Goal: Task Accomplishment & Management: Complete application form

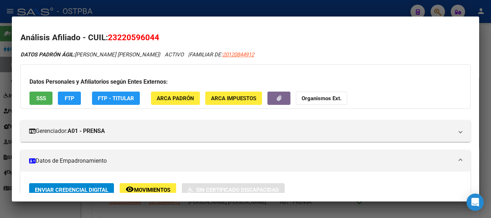
scroll to position [287, 0]
click at [181, 210] on div at bounding box center [245, 109] width 491 height 218
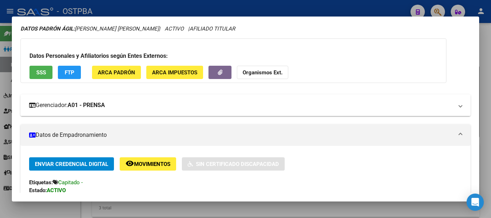
scroll to position [0, 0]
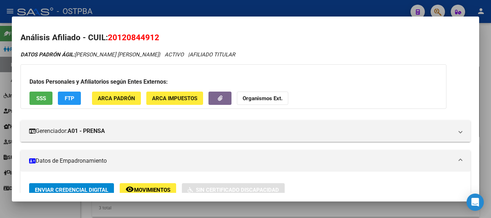
click at [176, 210] on div at bounding box center [245, 109] width 491 height 218
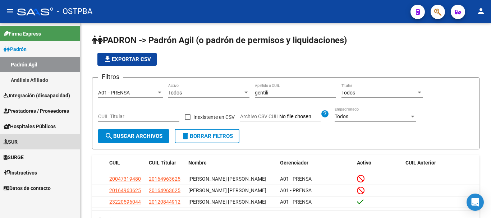
click at [17, 139] on span "SUR" at bounding box center [11, 142] width 14 height 8
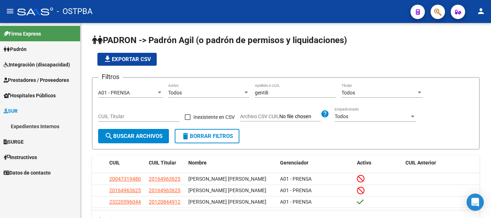
click at [30, 125] on link "Expedientes Internos" at bounding box center [40, 126] width 80 height 15
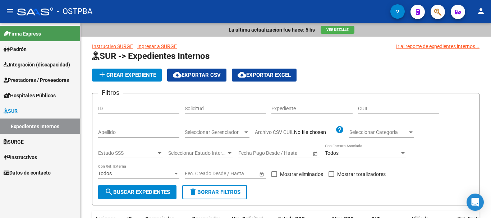
click at [20, 139] on span "SURGE" at bounding box center [14, 142] width 20 height 8
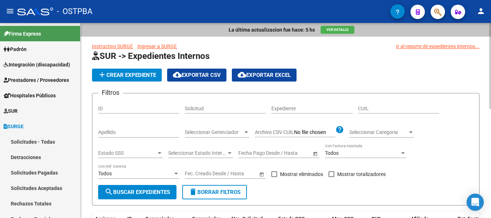
click at [116, 133] on input "Apellido" at bounding box center [138, 132] width 81 height 6
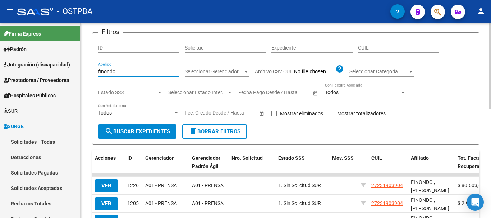
scroll to position [72, 0]
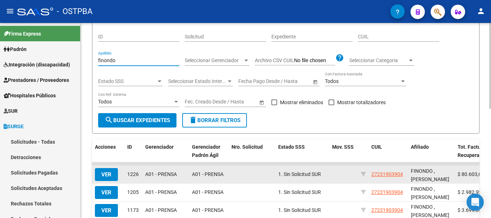
type input "finondo"
click at [106, 177] on span "VER" at bounding box center [106, 174] width 10 height 6
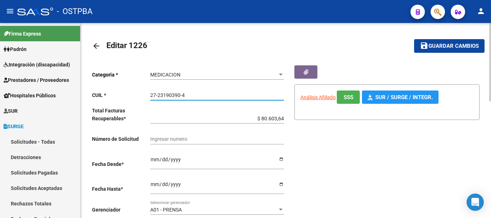
drag, startPoint x: 150, startPoint y: 95, endPoint x: 180, endPoint y: 95, distance: 29.1
click at [188, 95] on input "27-23190390-4" at bounding box center [217, 95] width 134 height 6
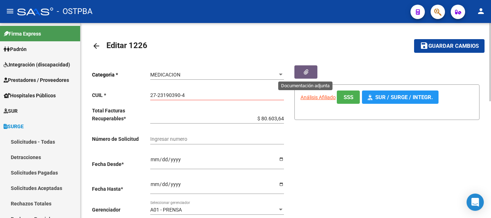
click at [307, 71] on button "button" at bounding box center [305, 71] width 23 height 13
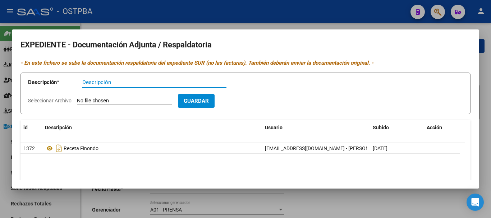
click at [331, 200] on div at bounding box center [245, 109] width 491 height 218
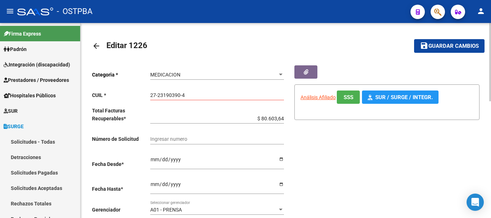
click at [97, 45] on mat-icon "arrow_back" at bounding box center [96, 46] width 9 height 9
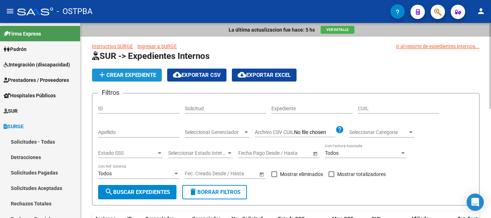
click at [125, 75] on span "add Crear Expediente" at bounding box center [127, 75] width 58 height 6
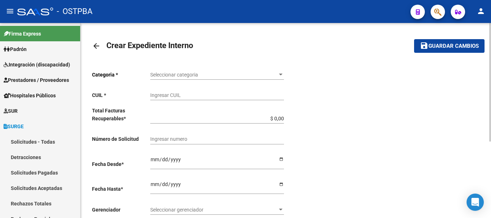
click at [279, 75] on div at bounding box center [281, 75] width 4 height 2
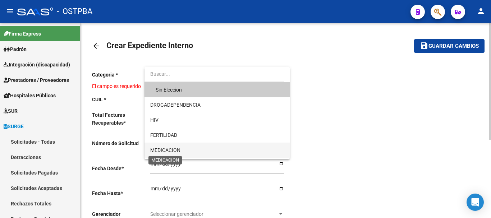
click at [169, 149] on span "MEDICACION" at bounding box center [165, 150] width 30 height 6
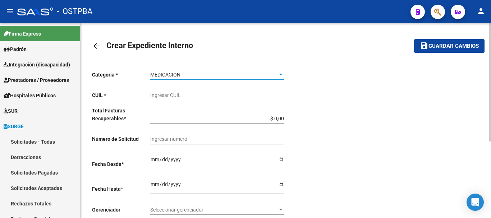
click at [159, 96] on input "Ingresar CUIL" at bounding box center [217, 95] width 134 height 6
paste input "27-23190390-4"
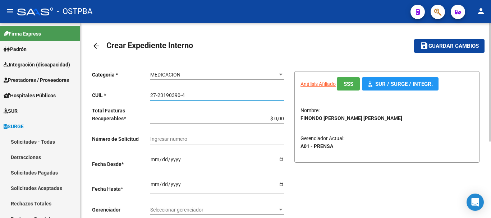
type input "27-23190390-4"
click at [283, 116] on input "$ 0,00" at bounding box center [217, 119] width 134 height 6
type input "$ 0,01"
click at [281, 159] on input "Ingresar desde" at bounding box center [217, 162] width 134 height 11
type input "[DATE]"
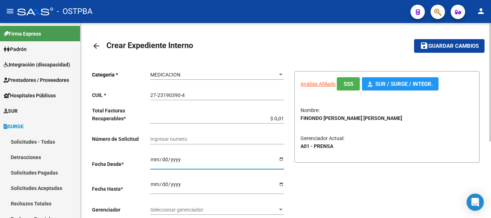
click at [279, 185] on input "Ingresar hasta" at bounding box center [217, 186] width 134 height 11
type input "[DATE]"
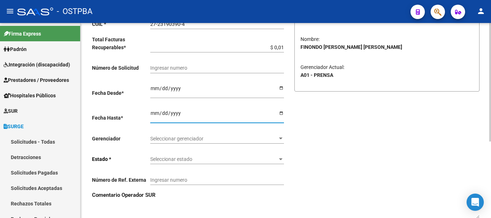
scroll to position [72, 0]
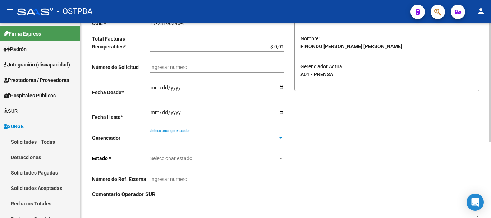
click at [281, 136] on div at bounding box center [280, 138] width 6 height 6
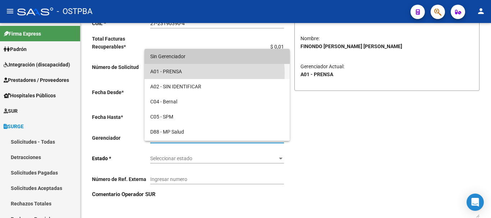
click at [168, 73] on span "A01 - PRENSA" at bounding box center [217, 71] width 134 height 15
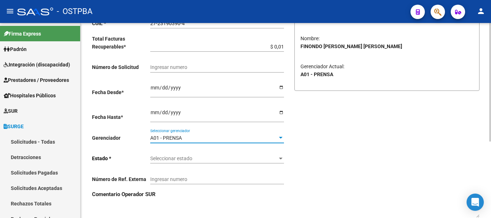
click at [280, 158] on div at bounding box center [281, 159] width 4 height 2
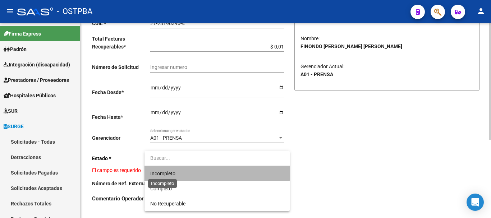
drag, startPoint x: 170, startPoint y: 171, endPoint x: 204, endPoint y: 169, distance: 33.8
click at [171, 171] on span "Incompleto" at bounding box center [162, 174] width 25 height 6
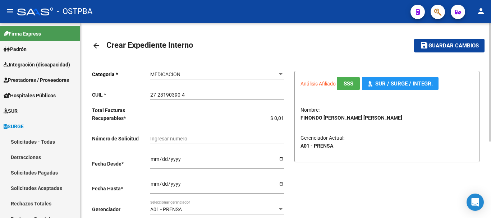
scroll to position [0, 0]
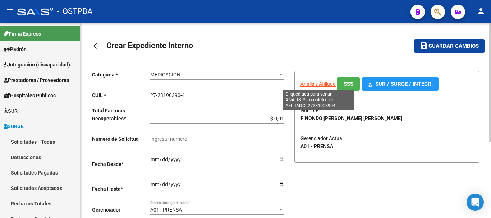
click at [316, 83] on span "Análisis Afiliado" at bounding box center [317, 84] width 35 height 6
type textarea "27231903904"
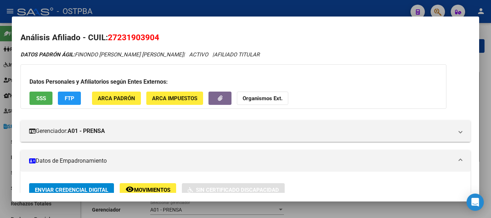
click at [338, 208] on div at bounding box center [245, 109] width 491 height 218
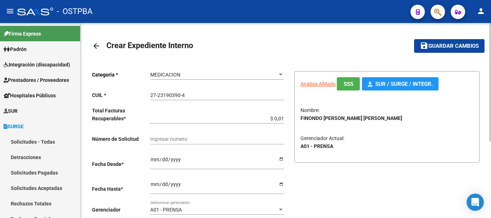
click at [442, 44] on span "Guardar cambios" at bounding box center [453, 46] width 50 height 6
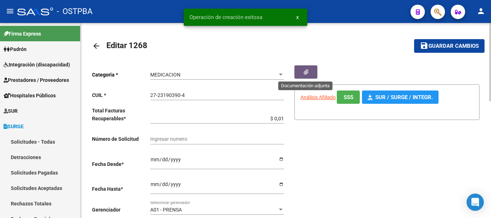
click at [305, 70] on icon "button" at bounding box center [305, 71] width 5 height 5
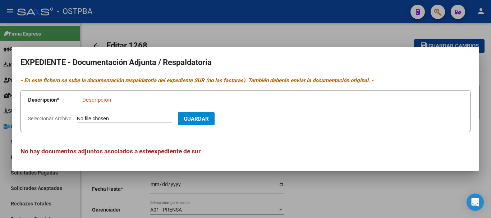
click at [101, 99] on input "Descripción" at bounding box center [154, 100] width 144 height 6
type input "Receta Finondo"
click at [107, 118] on input "Seleccionar Archivo" at bounding box center [124, 119] width 95 height 7
type input "C:\fakepath\Receta Finondo _20250818_0001.pdf"
click at [248, 117] on span "Guardar" at bounding box center [237, 119] width 25 height 6
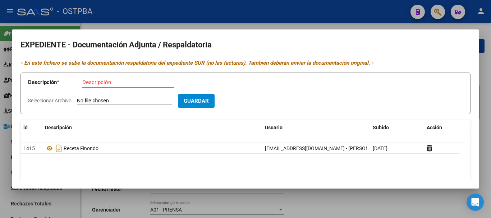
click at [341, 204] on div at bounding box center [245, 109] width 491 height 218
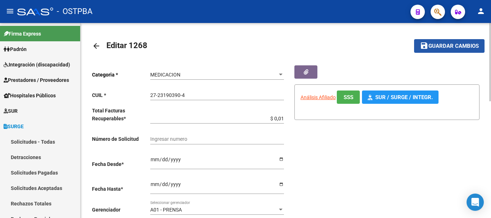
click at [435, 45] on span "Guardar cambios" at bounding box center [453, 46] width 50 height 6
click at [97, 45] on mat-icon "arrow_back" at bounding box center [96, 46] width 9 height 9
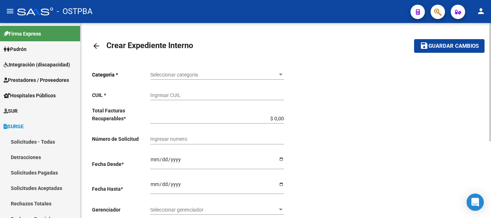
click at [94, 42] on mat-icon "arrow_back" at bounding box center [96, 46] width 9 height 9
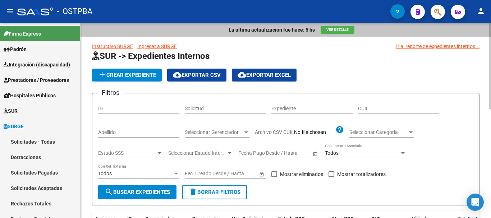
click at [111, 136] on div "Apellido" at bounding box center [138, 130] width 81 height 14
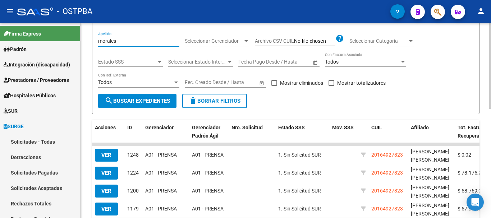
scroll to position [108, 0]
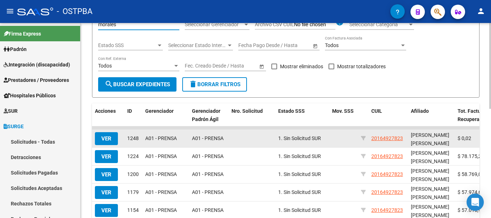
type input "morales"
click at [105, 138] on span "VER" at bounding box center [106, 138] width 10 height 6
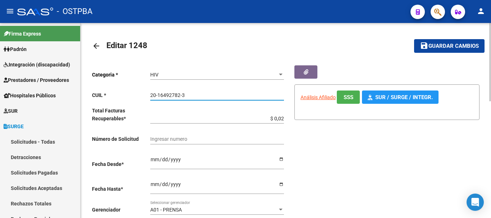
drag, startPoint x: 150, startPoint y: 95, endPoint x: 186, endPoint y: 96, distance: 35.2
click at [192, 95] on input "20-16492782-3" at bounding box center [217, 95] width 134 height 6
click at [97, 44] on mat-icon "arrow_back" at bounding box center [96, 46] width 9 height 9
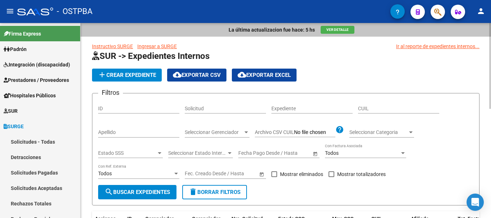
click at [135, 72] on span "add Crear Expediente" at bounding box center [127, 75] width 58 height 6
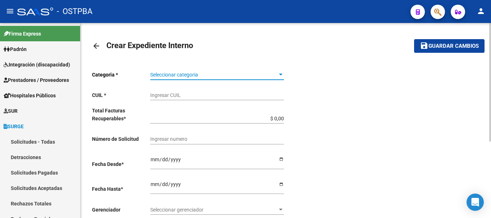
click at [282, 73] on div at bounding box center [280, 75] width 6 height 6
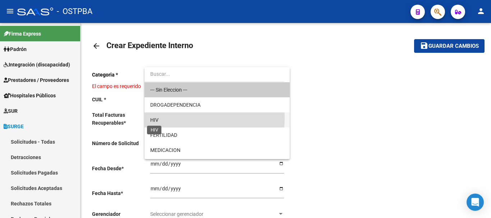
click at [156, 117] on span "HIV" at bounding box center [154, 120] width 8 height 6
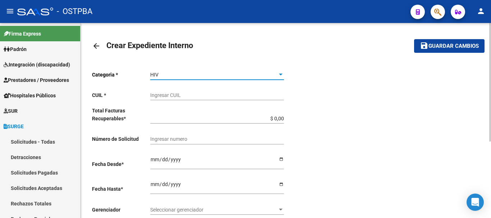
click at [163, 94] on input "Ingresar CUIL" at bounding box center [217, 95] width 134 height 6
paste input "20-16492782-3"
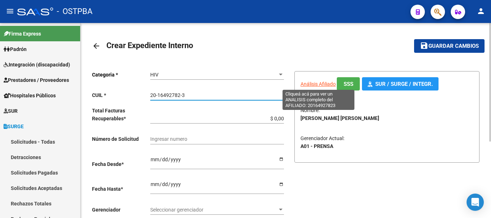
type input "20-16492782-3"
click at [316, 83] on span "Análisis Afiliado" at bounding box center [317, 84] width 35 height 6
type textarea "20164927823"
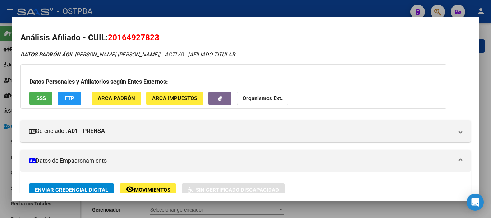
click at [312, 205] on div at bounding box center [245, 109] width 491 height 218
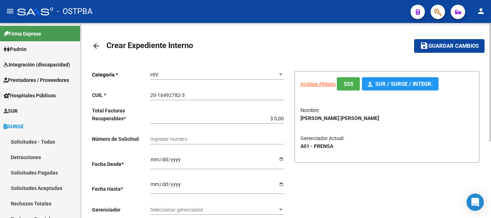
click at [283, 117] on input "$ 0,00" at bounding box center [217, 119] width 134 height 6
type input "$ 0,01"
click at [281, 160] on input "Ingresar desde" at bounding box center [217, 162] width 134 height 11
type input "[DATE]"
click at [280, 185] on input "Ingresar hasta" at bounding box center [217, 186] width 134 height 11
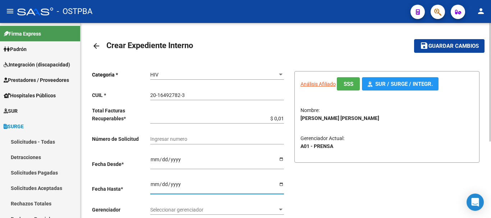
type input "[DATE]"
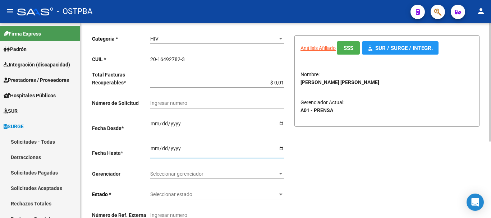
click at [281, 173] on div at bounding box center [281, 174] width 4 height 2
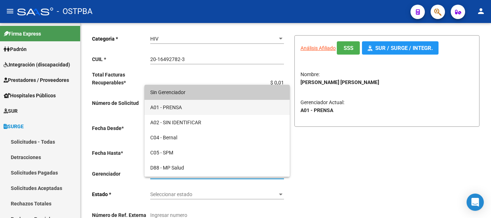
click at [168, 108] on span "A01 - PRENSA" at bounding box center [217, 107] width 134 height 15
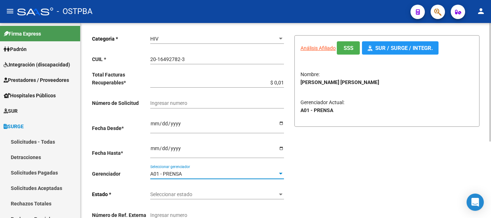
click at [281, 194] on div at bounding box center [281, 195] width 4 height 2
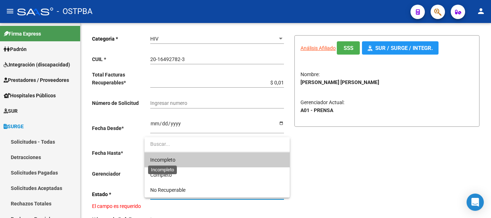
click at [164, 158] on span "Incompleto" at bounding box center [162, 160] width 25 height 6
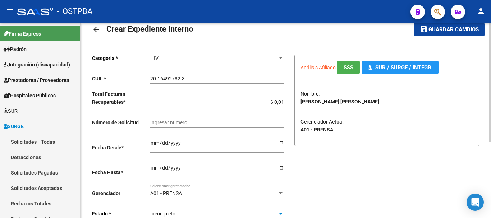
scroll to position [0, 0]
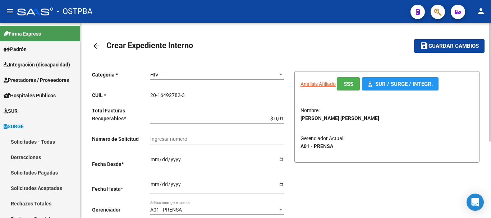
click at [446, 39] on mat-toolbar-row "save Guardar cambios" at bounding box center [443, 45] width 82 height 23
click at [442, 45] on span "Guardar cambios" at bounding box center [453, 46] width 50 height 6
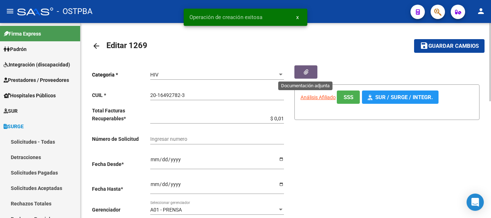
click at [307, 68] on button "button" at bounding box center [305, 71] width 23 height 13
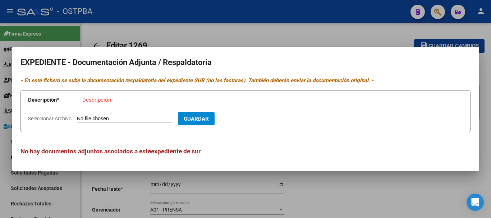
click at [120, 101] on input "Descripción" at bounding box center [154, 100] width 144 height 6
type input "Receta M-ARMO"
click at [115, 120] on input "Seleccionar Archivo" at bounding box center [124, 119] width 95 height 7
type input "C:\fakepath\Receta M-ARMO_20250818_0001.pdf"
click at [249, 117] on span "Guardar" at bounding box center [237, 119] width 25 height 6
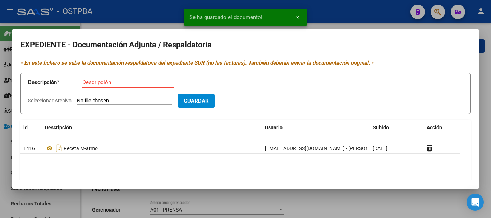
click at [347, 204] on div at bounding box center [245, 109] width 491 height 218
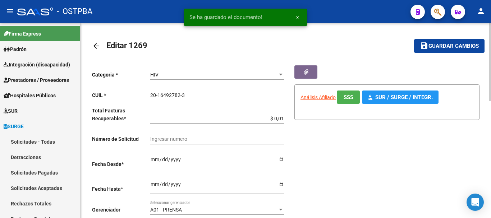
click at [440, 42] on button "save Guardar cambios" at bounding box center [449, 45] width 70 height 13
click at [96, 45] on mat-icon "arrow_back" at bounding box center [96, 46] width 9 height 9
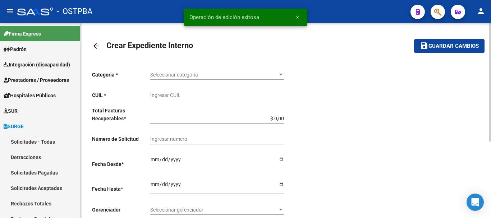
click at [97, 45] on mat-icon "arrow_back" at bounding box center [96, 46] width 9 height 9
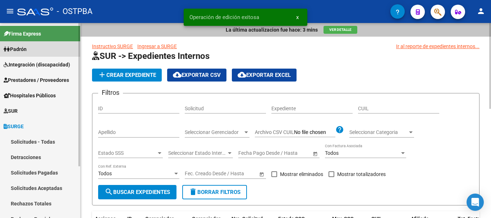
click at [25, 50] on span "Padrón" at bounding box center [15, 49] width 23 height 8
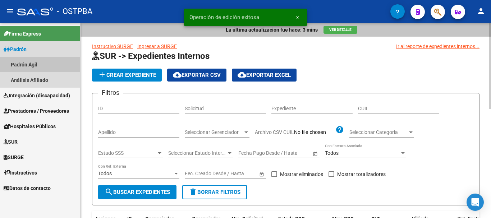
click at [20, 62] on link "Padrón Ágil" at bounding box center [40, 64] width 80 height 15
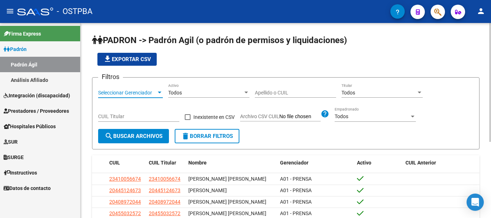
click at [159, 92] on div at bounding box center [160, 93] width 4 height 2
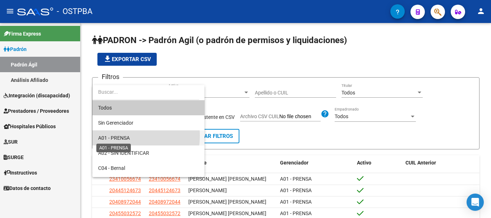
click at [121, 135] on span "A01 - PRENSA" at bounding box center [114, 138] width 32 height 6
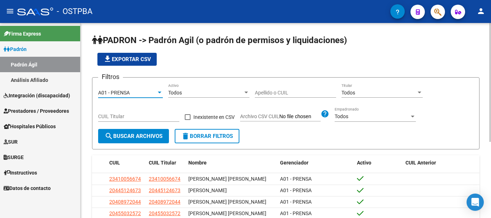
click at [263, 90] on input "Apellido o CUIL" at bounding box center [295, 93] width 81 height 6
